Goal: Find specific page/section: Find specific page/section

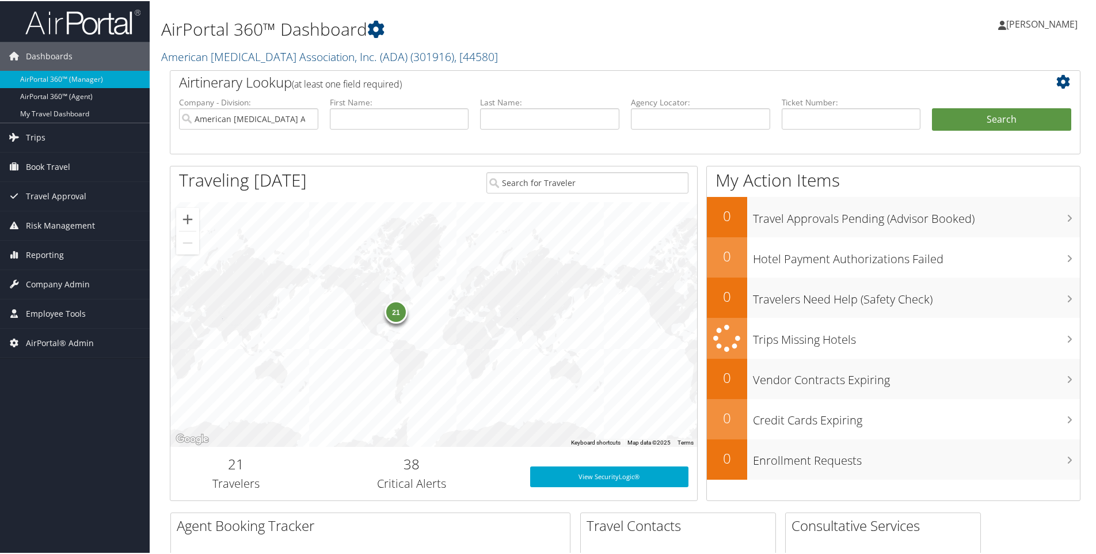
click at [467, 54] on h2 "American Diabetes Association, Inc. (ADA) ( 301916 ) , [ 44580 ]" at bounding box center [470, 55] width 619 height 20
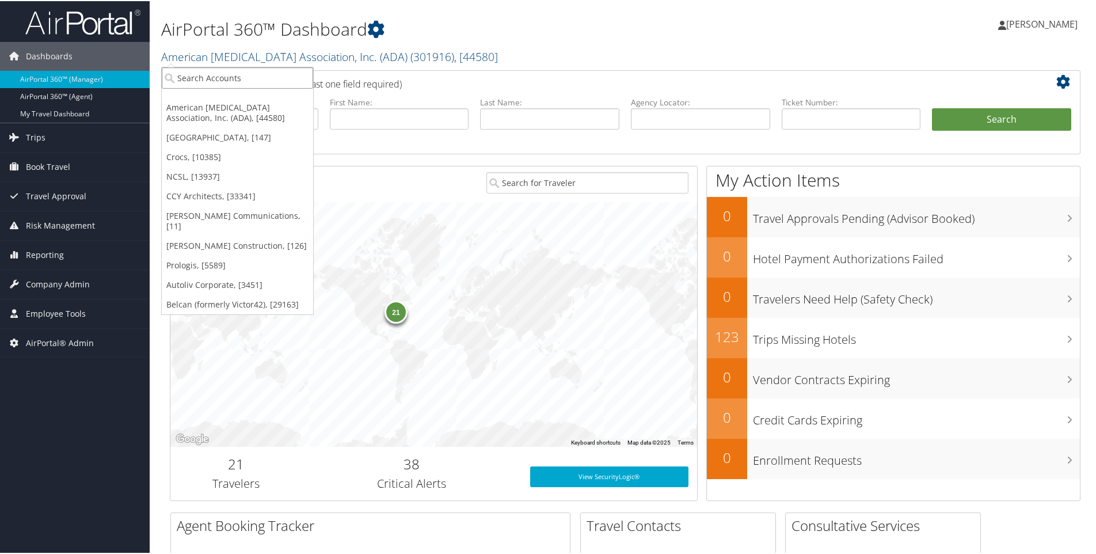
click at [246, 77] on input "search" at bounding box center [237, 76] width 151 height 21
type input "venture"
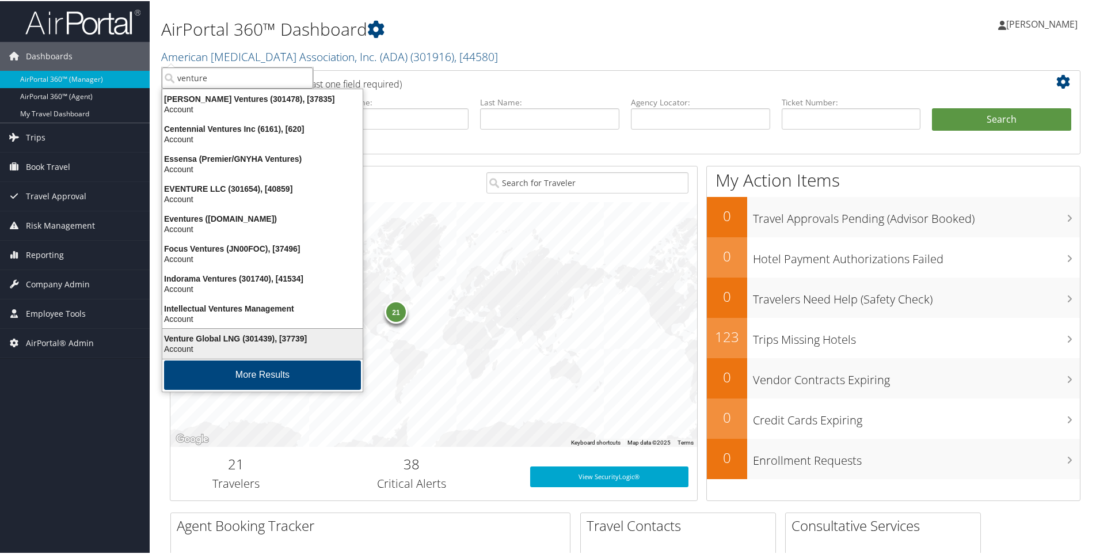
click at [223, 341] on div "Venture Global LNG (301439), [37739]" at bounding box center [262, 337] width 214 height 10
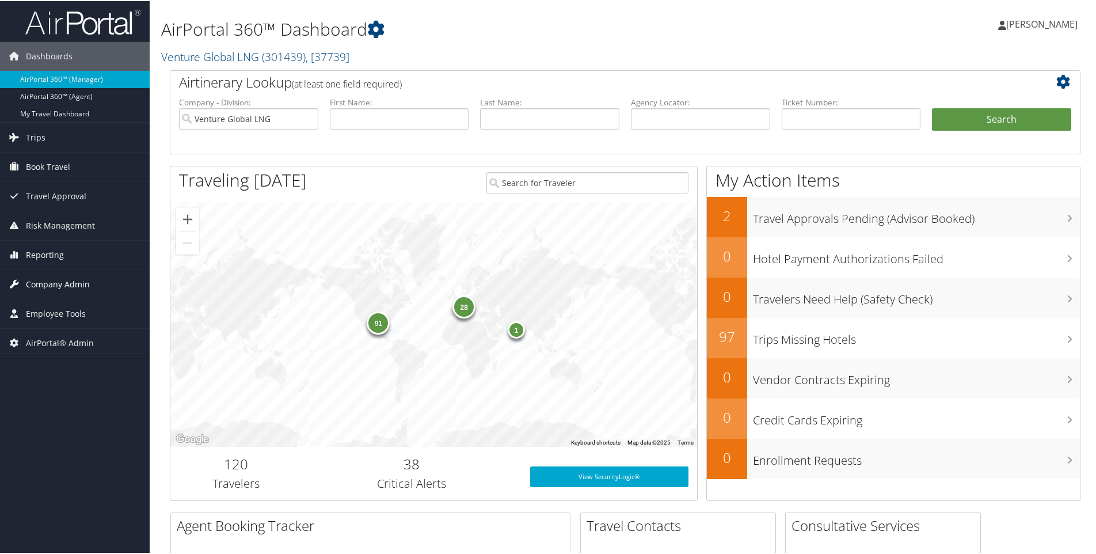
click at [76, 283] on span "Company Admin" at bounding box center [58, 283] width 64 height 29
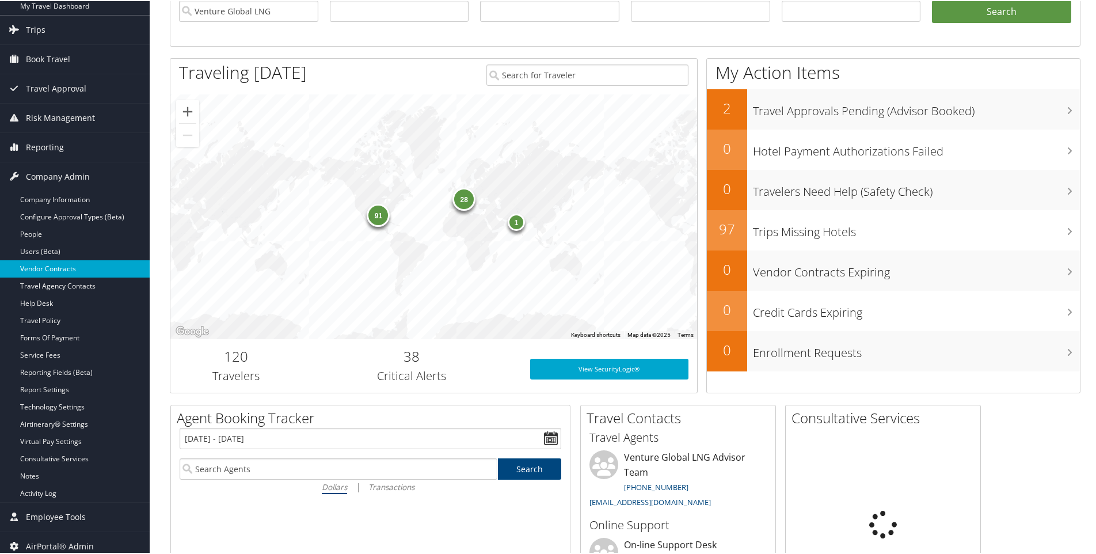
scroll to position [115, 0]
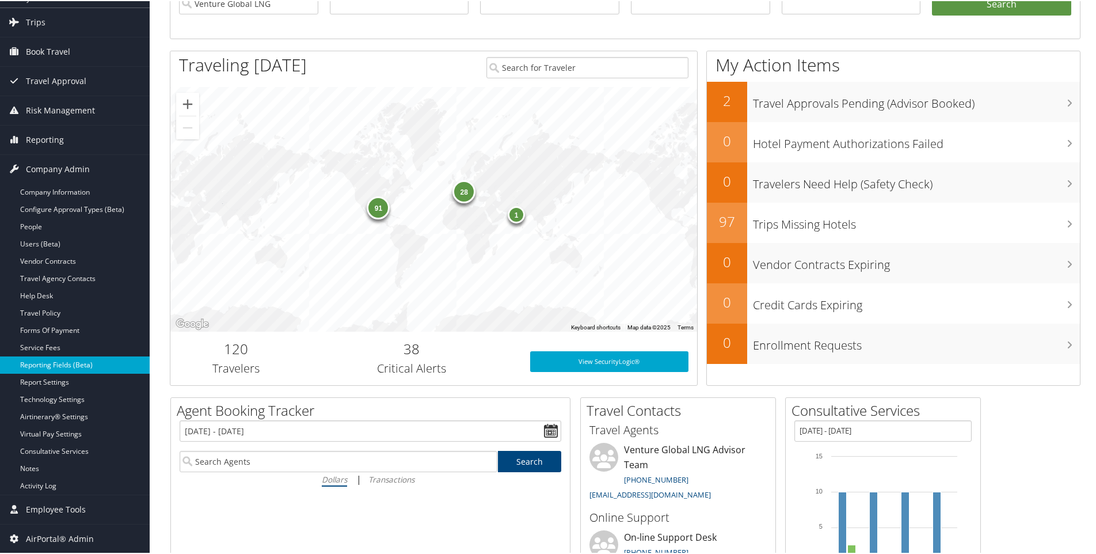
click at [66, 363] on link "Reporting Fields (Beta)" at bounding box center [75, 363] width 150 height 17
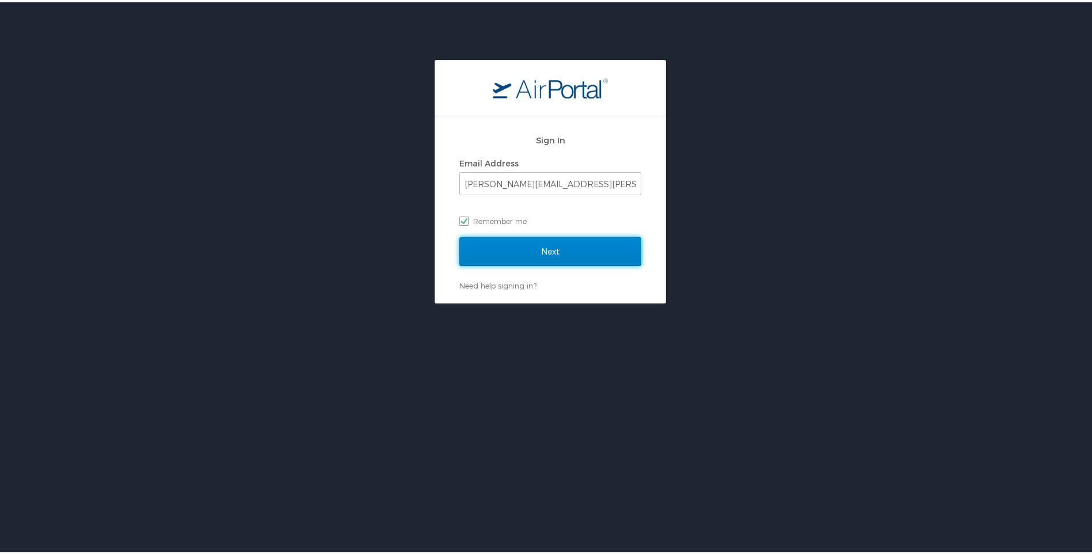
click at [545, 253] on input "Next" at bounding box center [550, 249] width 182 height 29
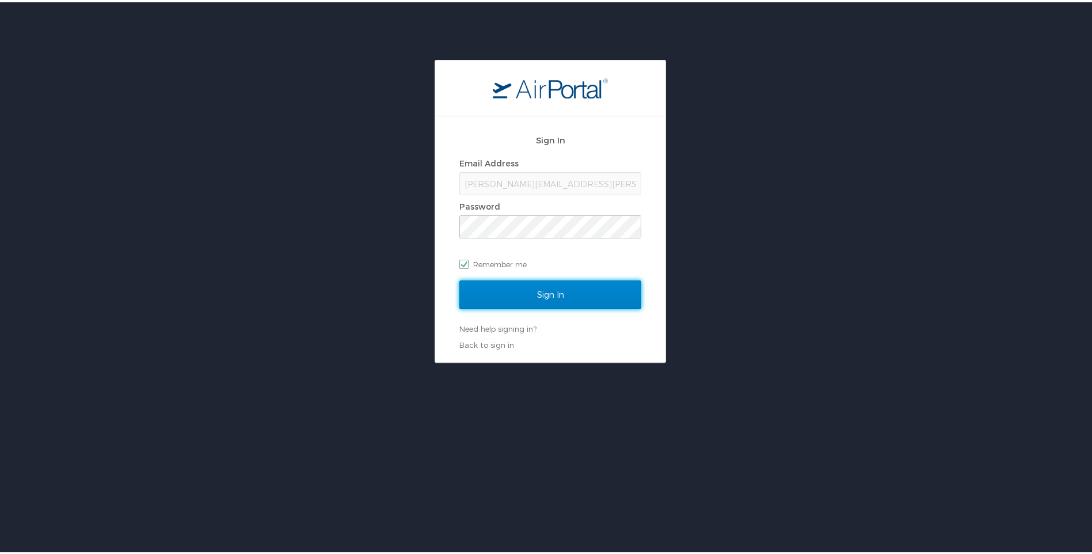
click at [543, 291] on input "Sign In" at bounding box center [550, 292] width 182 height 29
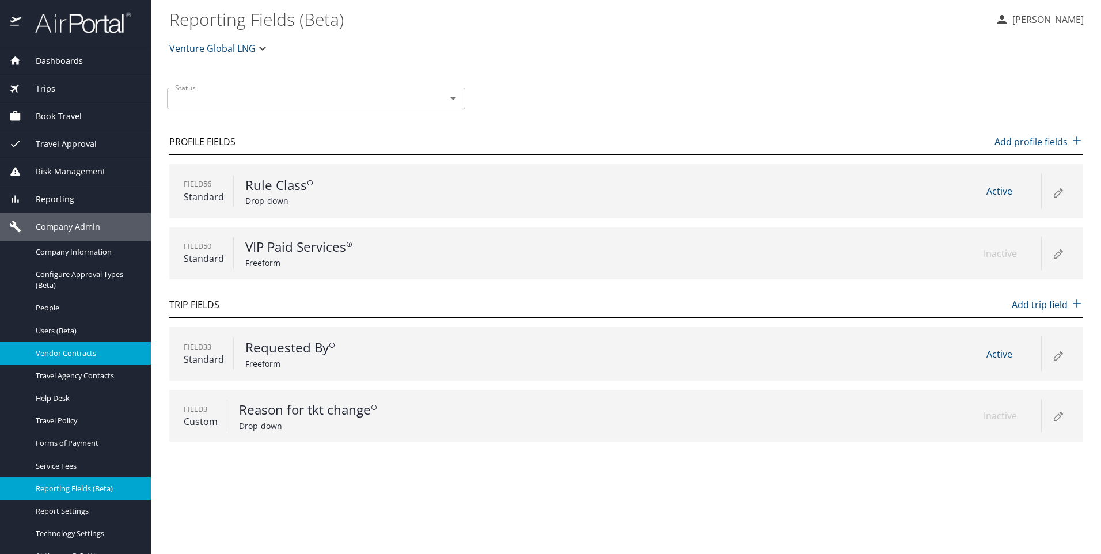
scroll to position [58, 0]
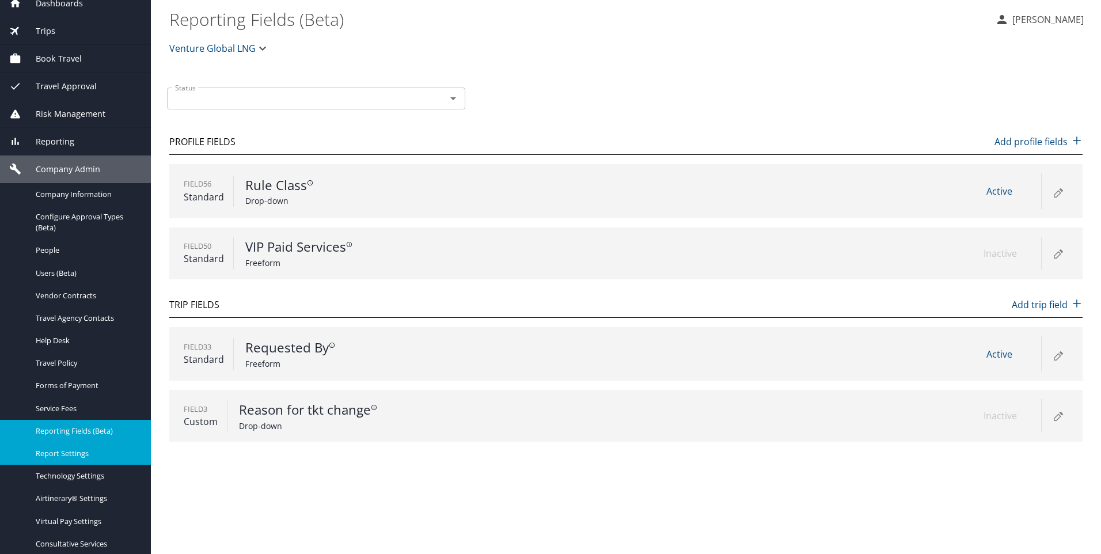
click at [71, 453] on span "Report Settings" at bounding box center [86, 453] width 101 height 11
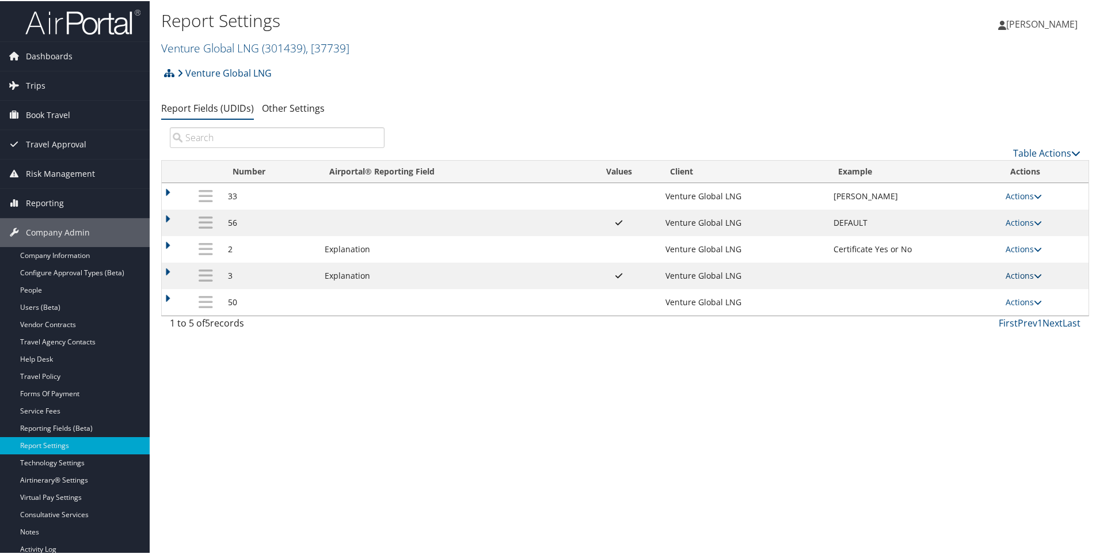
click at [1035, 271] on icon at bounding box center [1038, 275] width 8 height 8
click at [168, 267] on td at bounding box center [176, 274] width 28 height 26
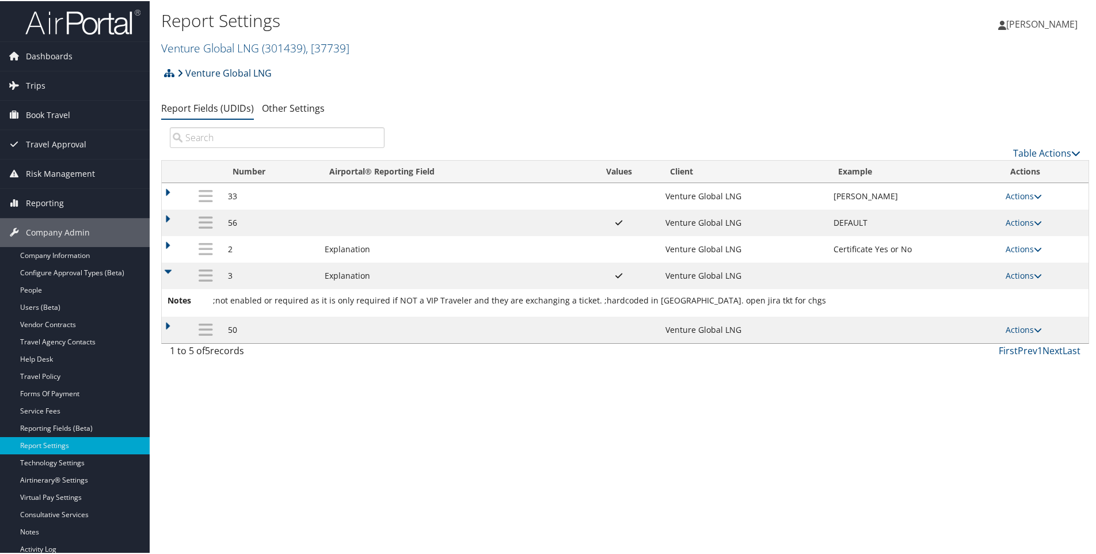
click at [269, 71] on link "Venture Global LNG" at bounding box center [224, 71] width 94 height 23
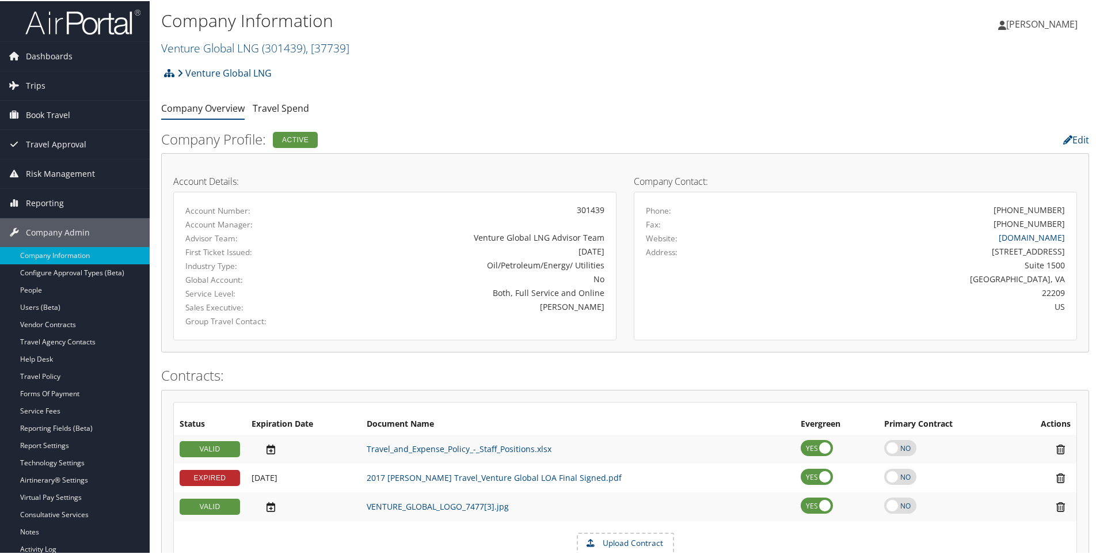
click at [275, 71] on div "Venture Global LNG Account Structure Venture Global LNG (301439) ACTIVE Create …" at bounding box center [625, 75] width 928 height 31
click at [344, 47] on span ", [ 37739 ]" at bounding box center [328, 47] width 44 height 16
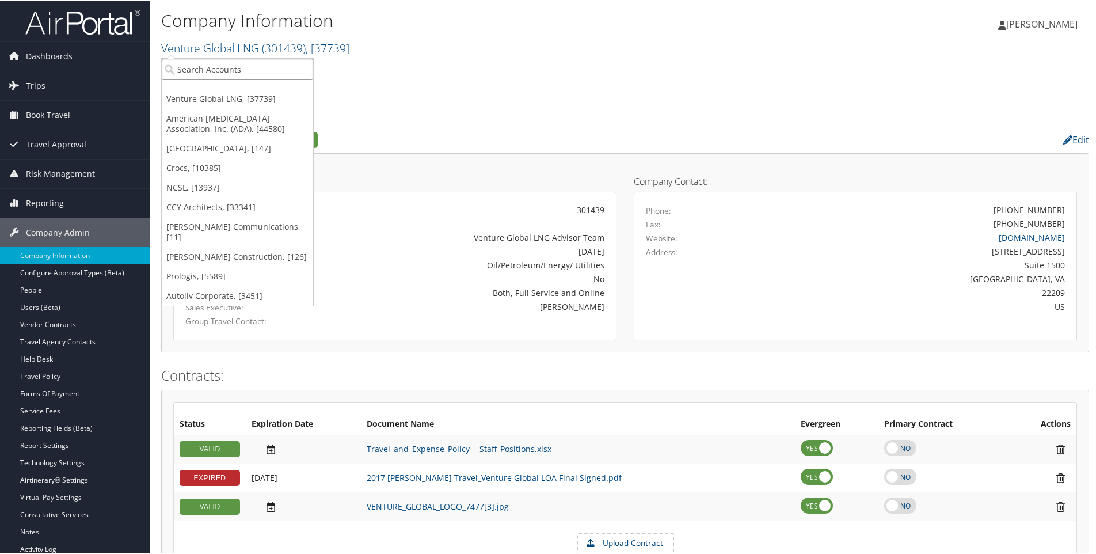
click at [244, 74] on input "search" at bounding box center [237, 68] width 151 height 21
type input "startek"
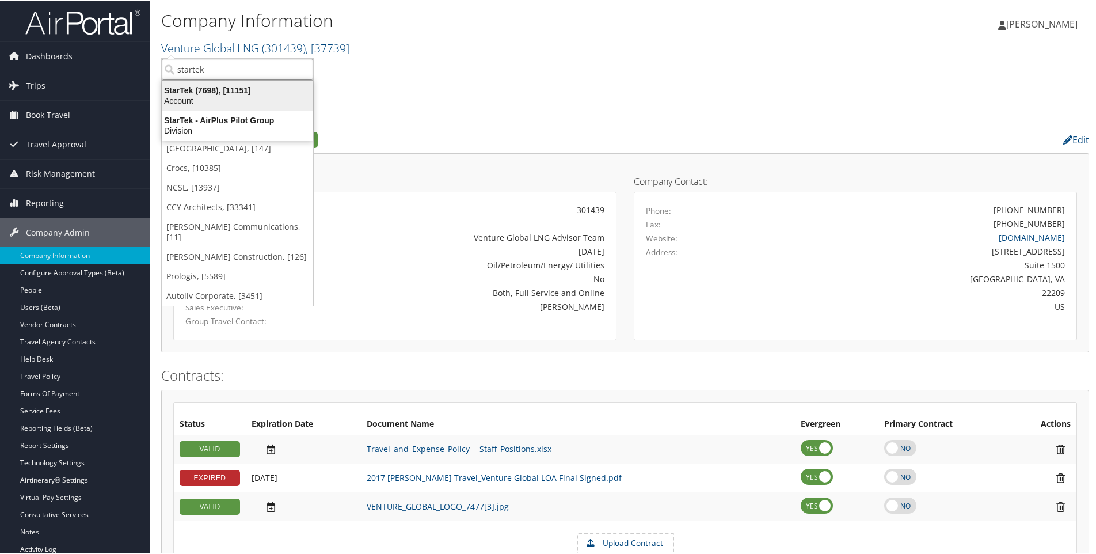
click at [189, 94] on div "StarTek (7698), [11151]" at bounding box center [237, 89] width 164 height 10
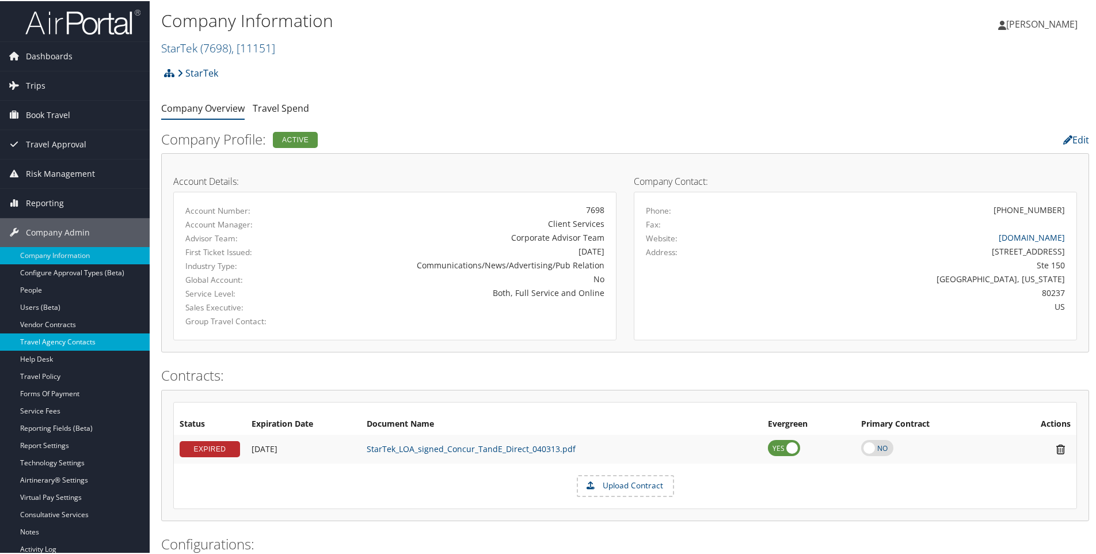
click at [58, 339] on link "Travel Agency Contacts" at bounding box center [75, 340] width 150 height 17
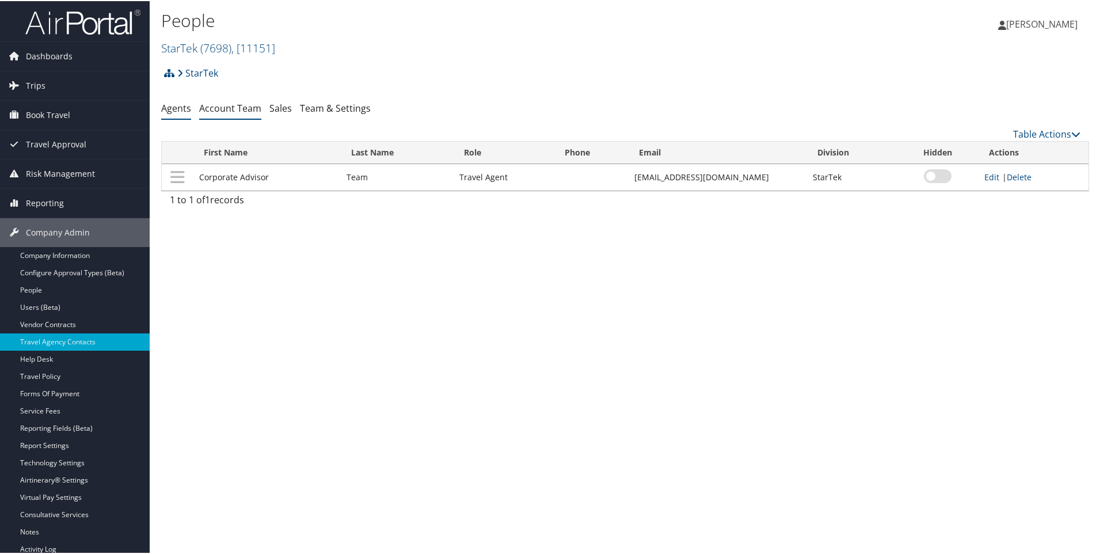
click at [226, 104] on link "Account Team" at bounding box center [230, 107] width 62 height 13
